Goal: Task Accomplishment & Management: Manage account settings

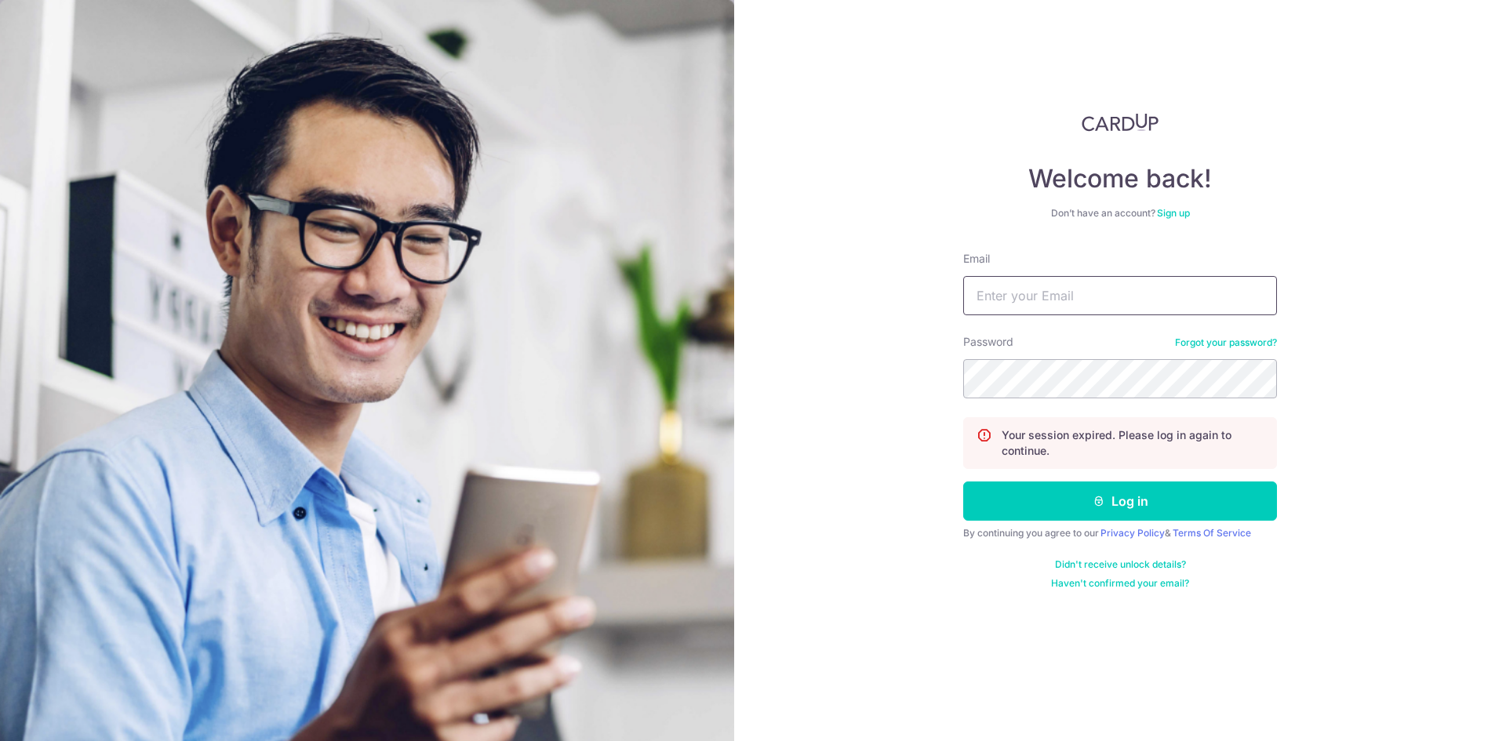
click at [1050, 304] on input "Email" at bounding box center [1120, 295] width 314 height 39
type input "[EMAIL_ADDRESS][DOMAIN_NAME]"
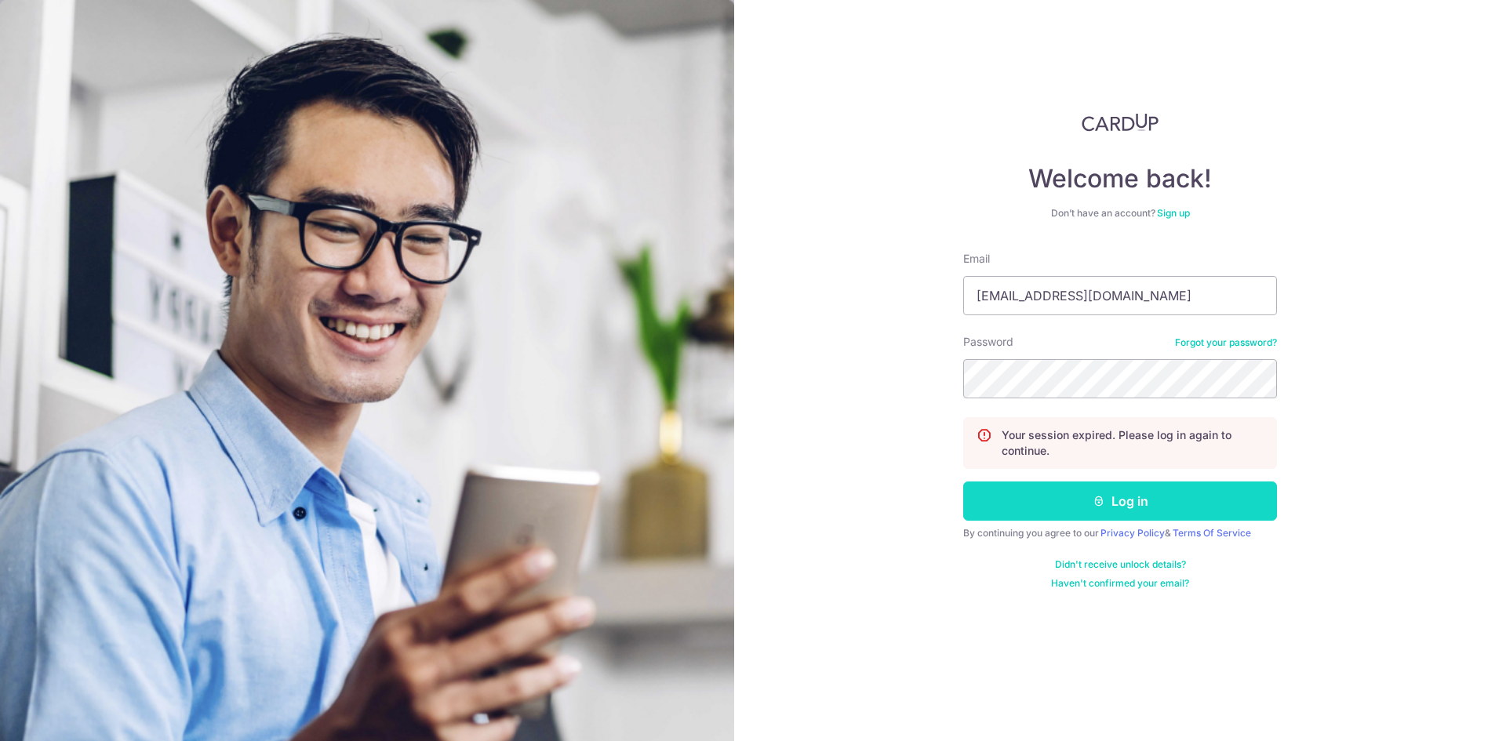
drag, startPoint x: 1173, startPoint y: 504, endPoint x: 1172, endPoint y: 496, distance: 8.0
click at [1173, 499] on button "Log in" at bounding box center [1120, 501] width 314 height 39
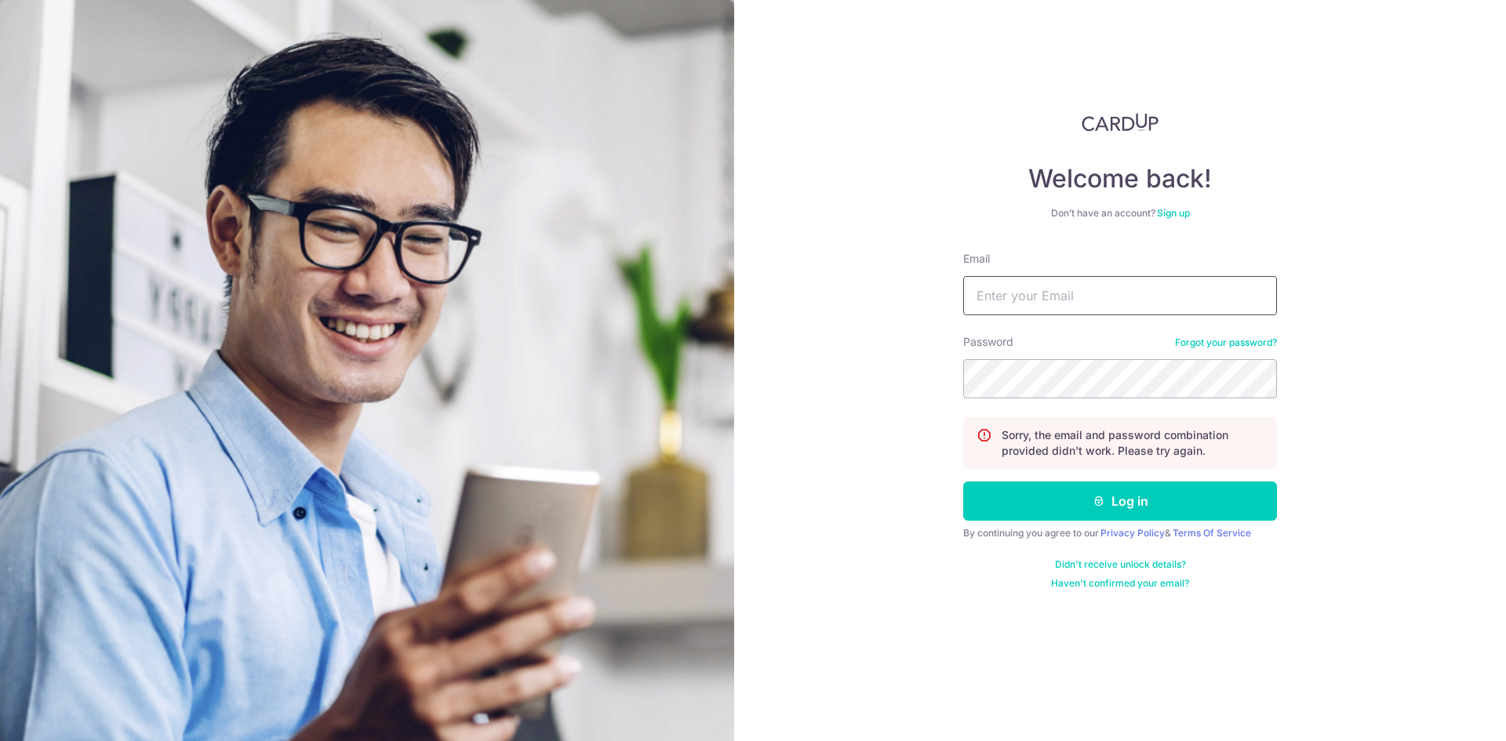
click at [1104, 289] on input "Email" at bounding box center [1120, 295] width 314 height 39
type input "[EMAIL_ADDRESS][DOMAIN_NAME]"
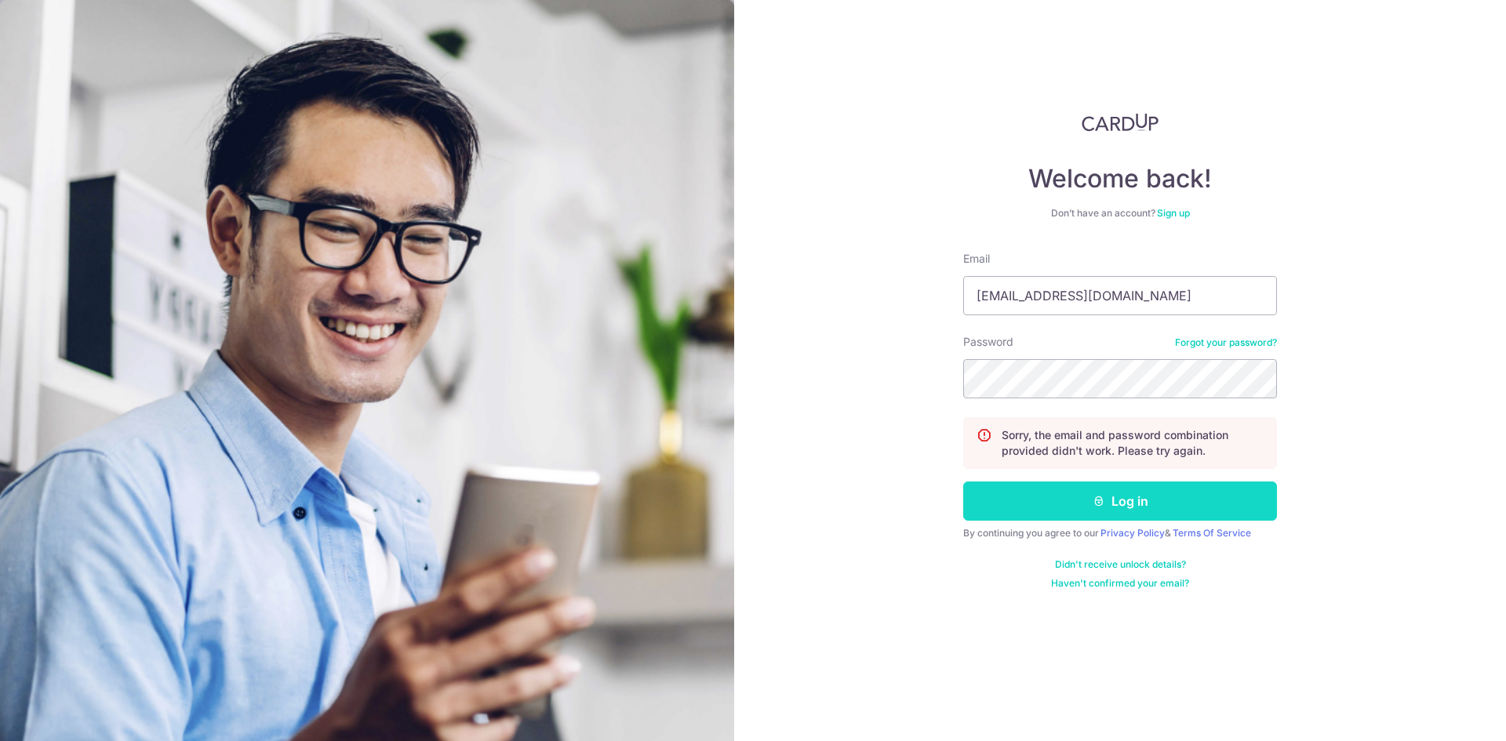
click at [1115, 501] on button "Log in" at bounding box center [1120, 501] width 314 height 39
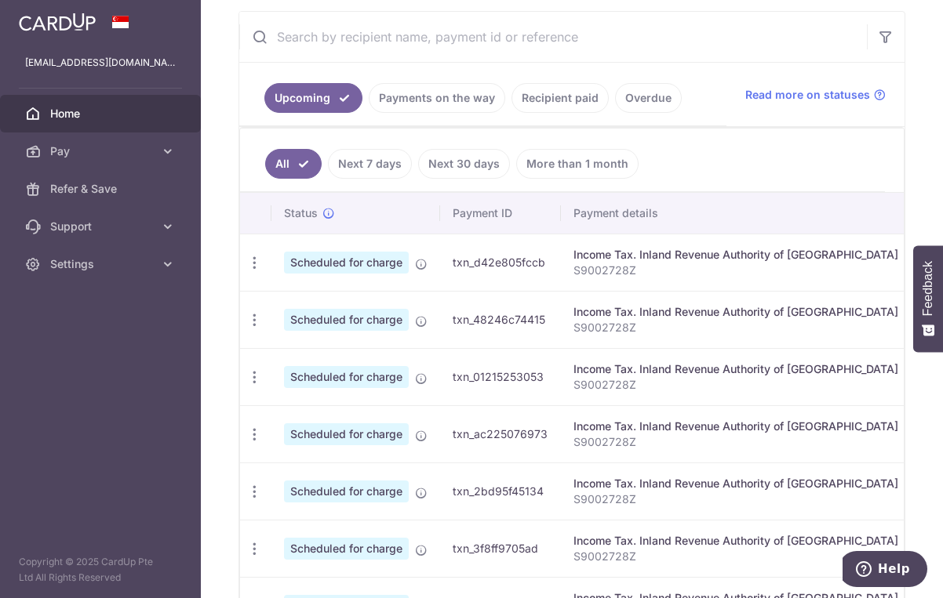
scroll to position [314, 0]
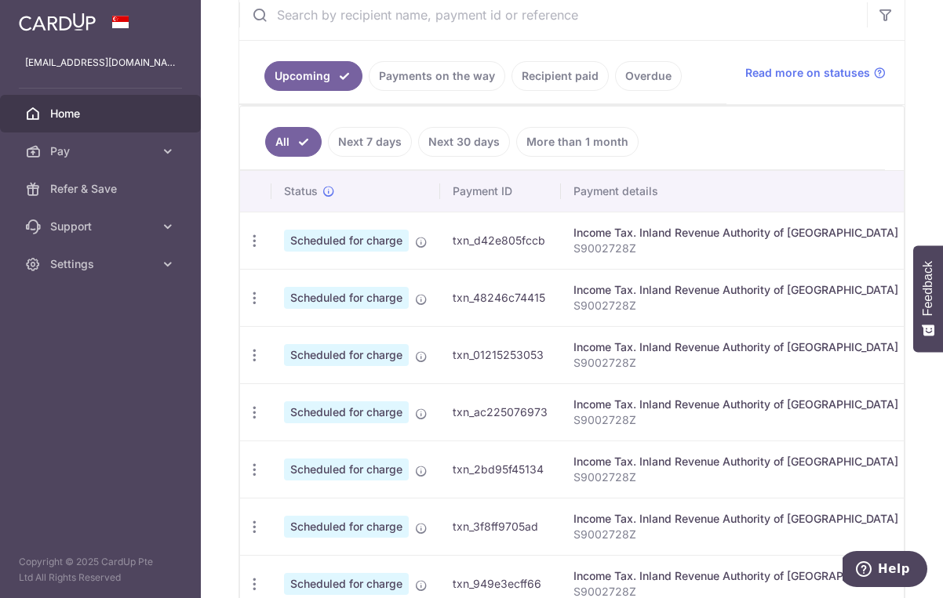
click at [548, 76] on link "Recipient paid" at bounding box center [559, 76] width 97 height 30
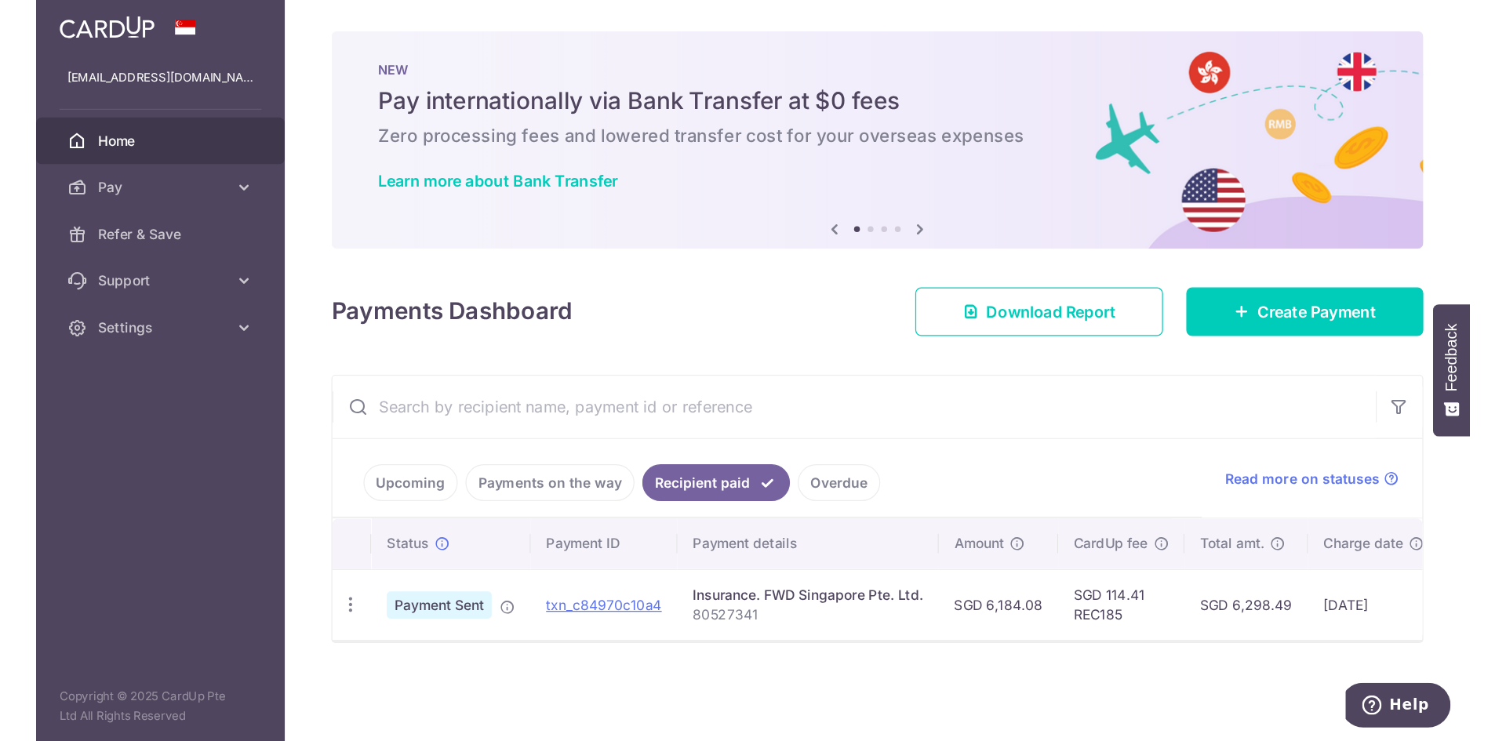
scroll to position [2, 0]
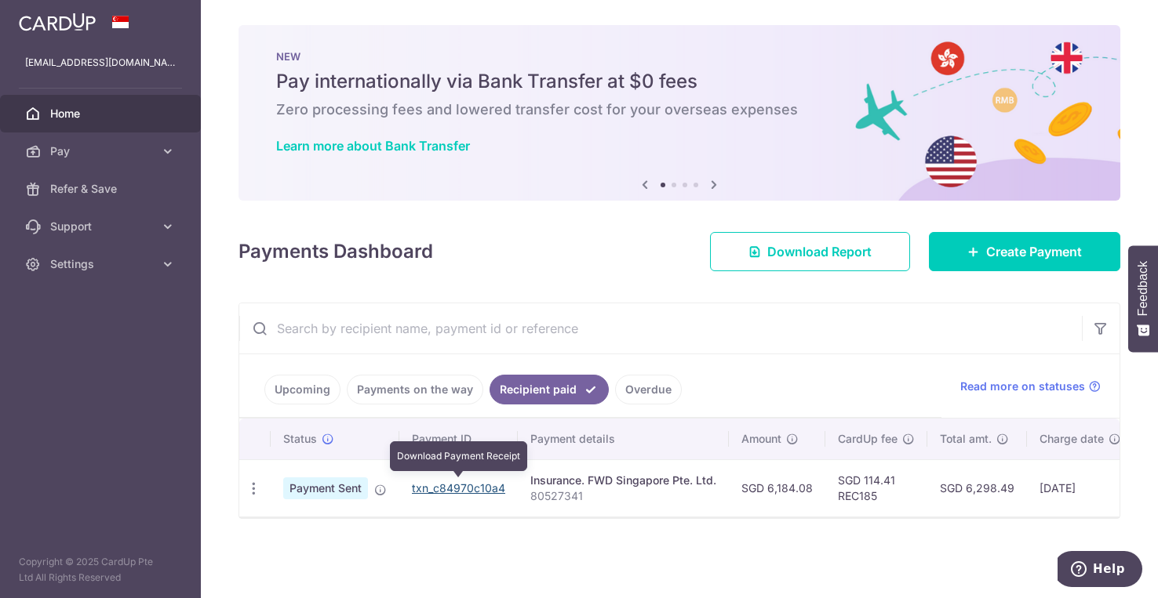
click at [461, 485] on link "txn_c84970c10a4" at bounding box center [458, 488] width 93 height 13
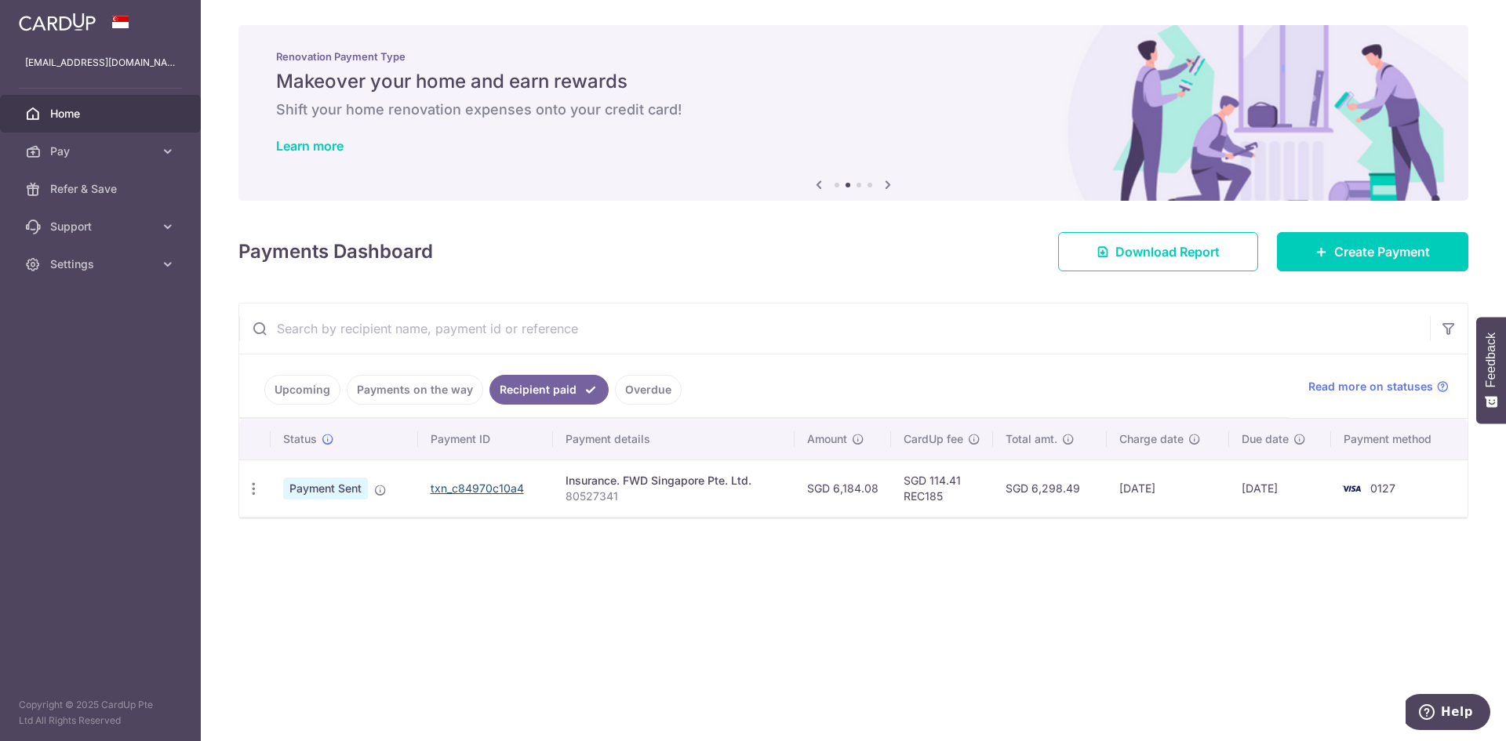
scroll to position [0, 0]
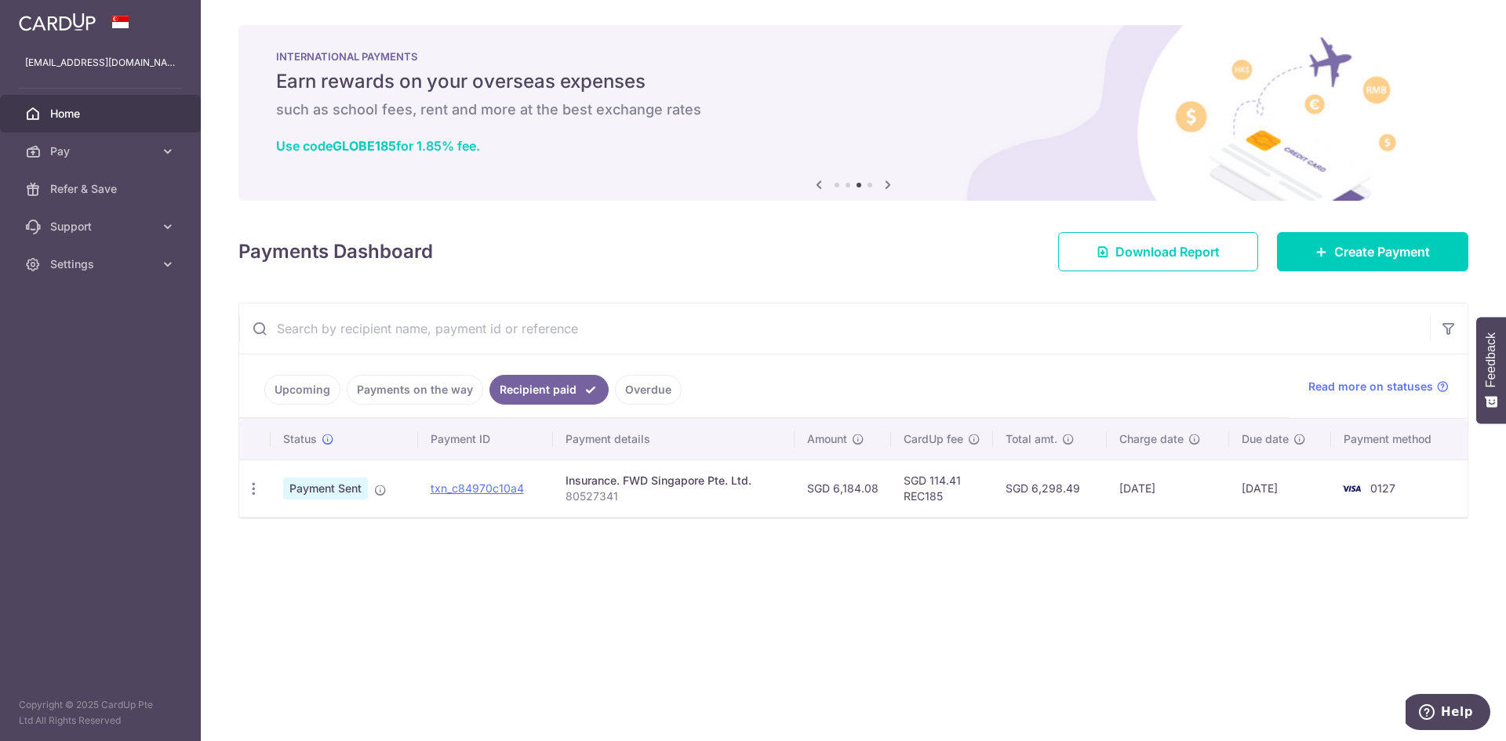
click at [78, 112] on span "Home" at bounding box center [102, 114] width 104 height 16
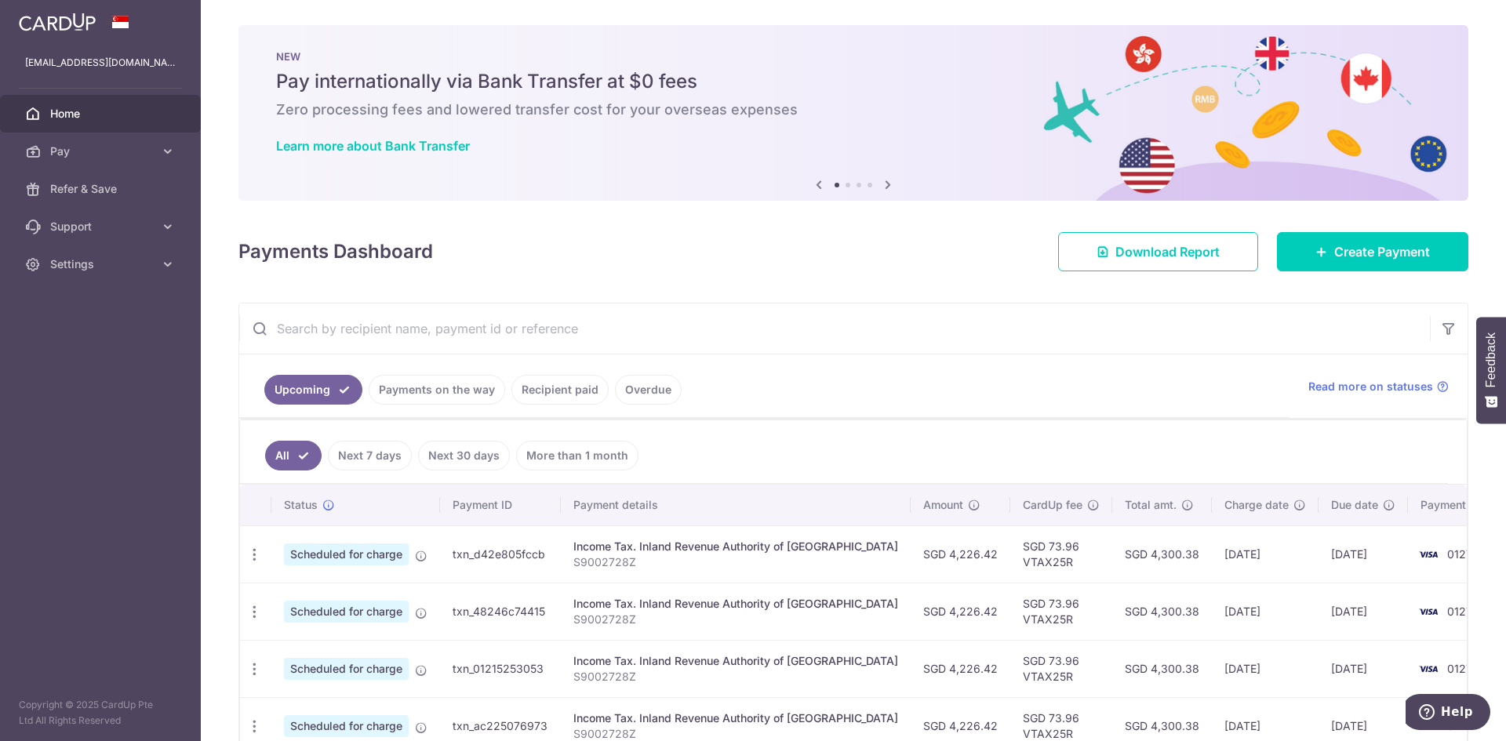
click at [100, 50] on div "[EMAIL_ADDRESS][DOMAIN_NAME]" at bounding box center [100, 63] width 201 height 38
click at [87, 26] on img at bounding box center [57, 22] width 77 height 19
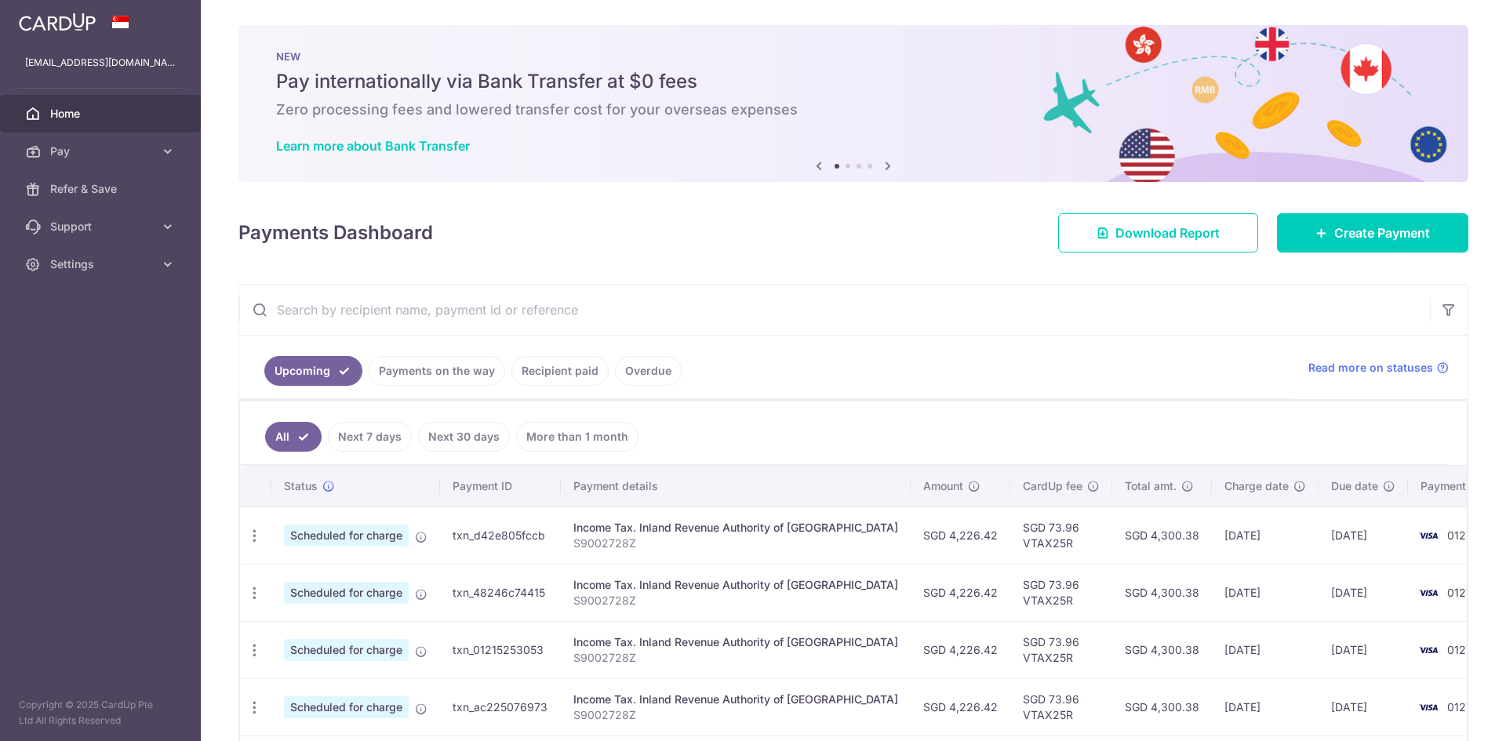
click at [53, 22] on img at bounding box center [57, 22] width 77 height 19
click at [163, 266] on icon at bounding box center [168, 264] width 16 height 16
click at [69, 458] on aside "[EMAIL_ADDRESS][DOMAIN_NAME] Home Pay Payments Recipients Cards Refer & Save Su…" at bounding box center [100, 370] width 201 height 741
click at [86, 38] on div at bounding box center [100, 22] width 201 height 44
